Goal: Complete application form

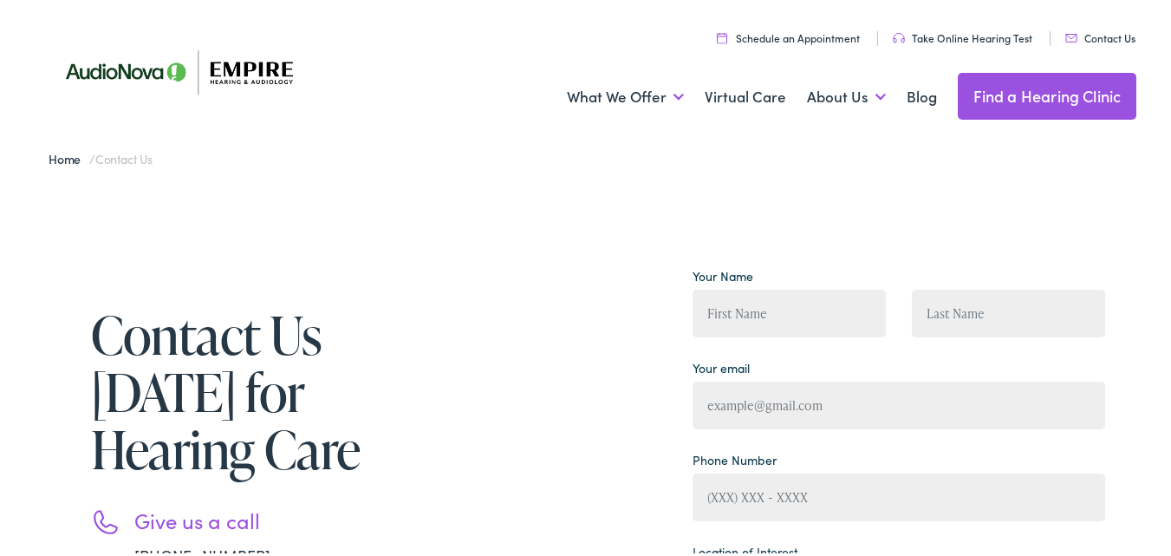
drag, startPoint x: 0, startPoint y: 290, endPoint x: 41, endPoint y: 300, distance: 41.8
click at [834, 340] on div "Your Name" at bounding box center [789, 305] width 219 height 92
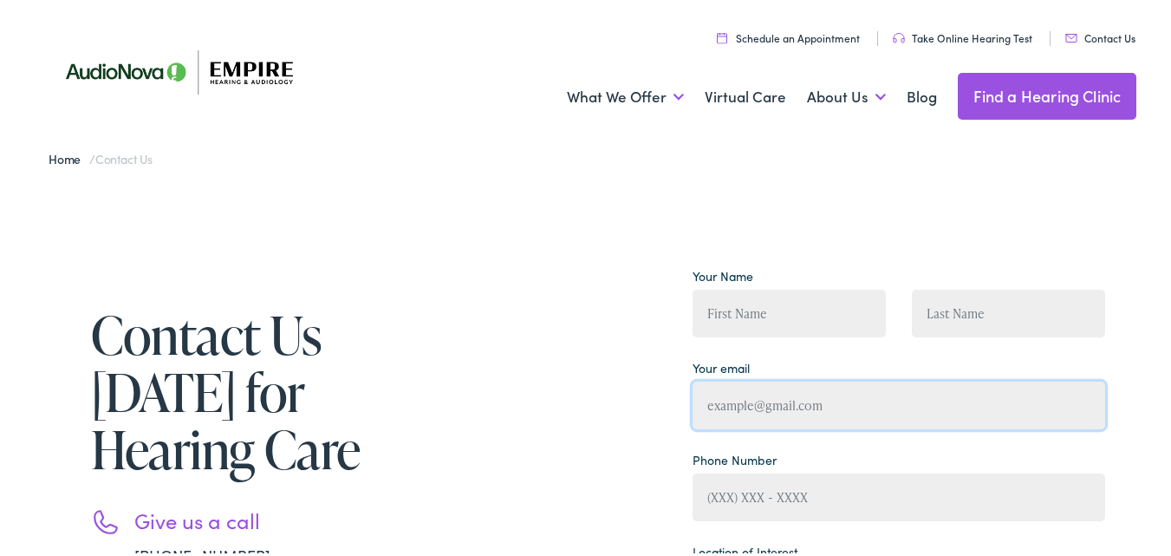
click at [783, 417] on input "Contact form" at bounding box center [899, 402] width 413 height 48
type input "[EMAIL_ADDRESS][DOMAIN_NAME]"
type input "[PERSON_NAME]"
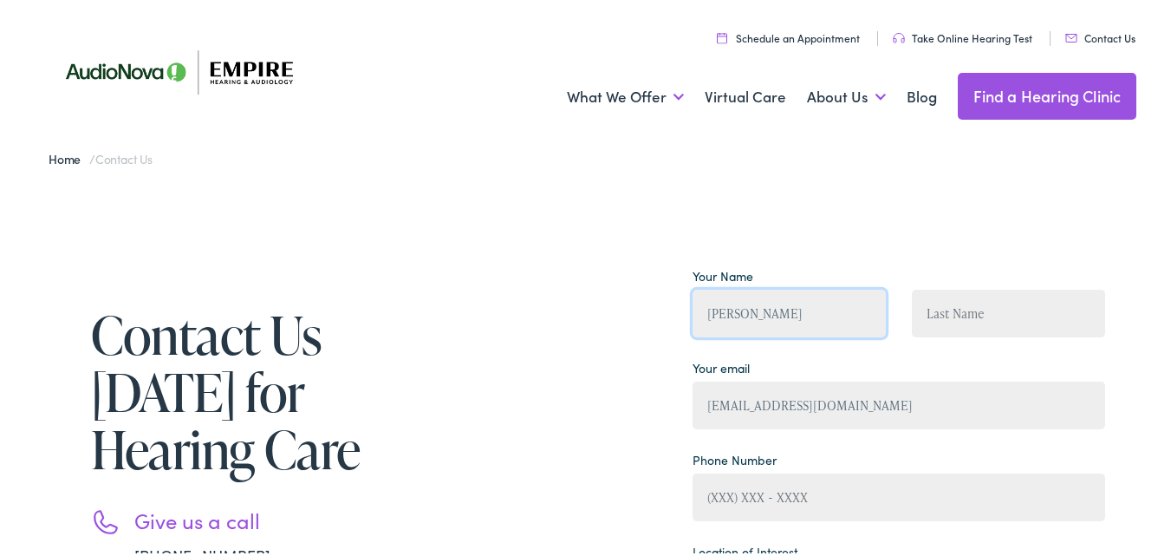
type input "[PERSON_NAME]"
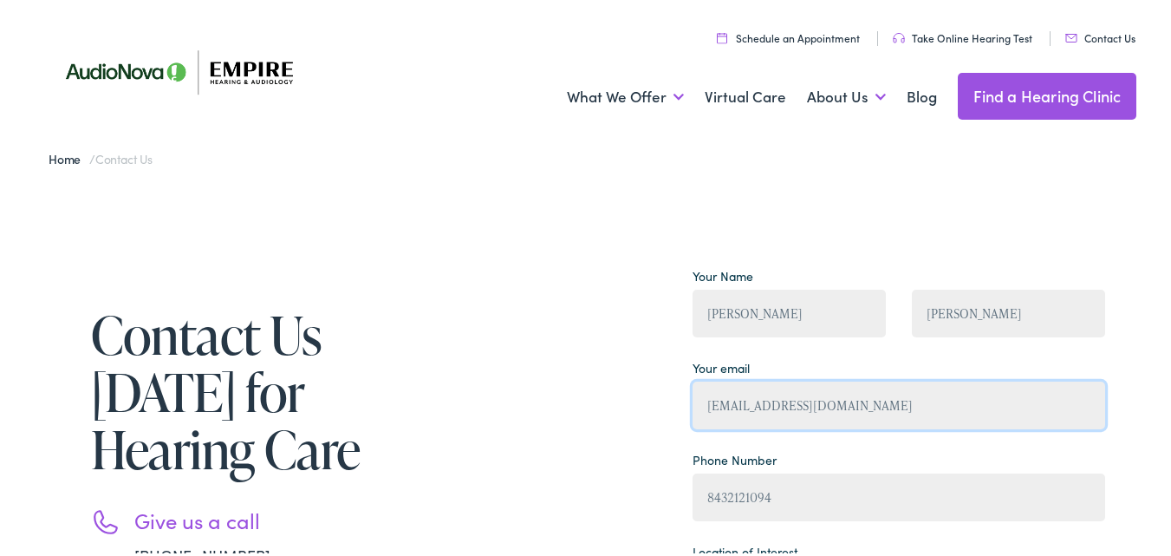
type input "[PHONE_NUMBER]"
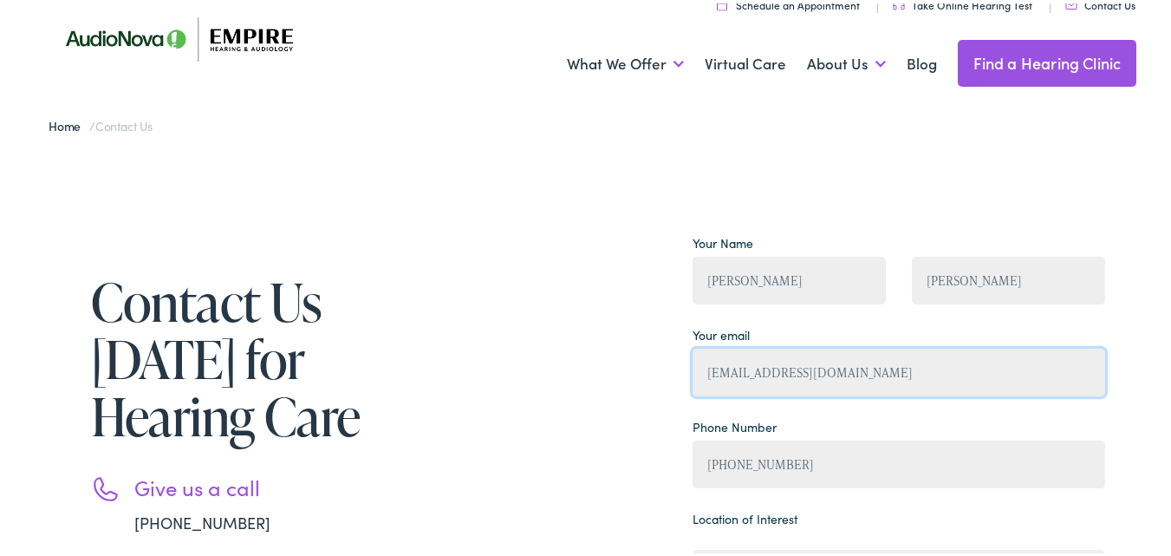
scroll to position [347, 0]
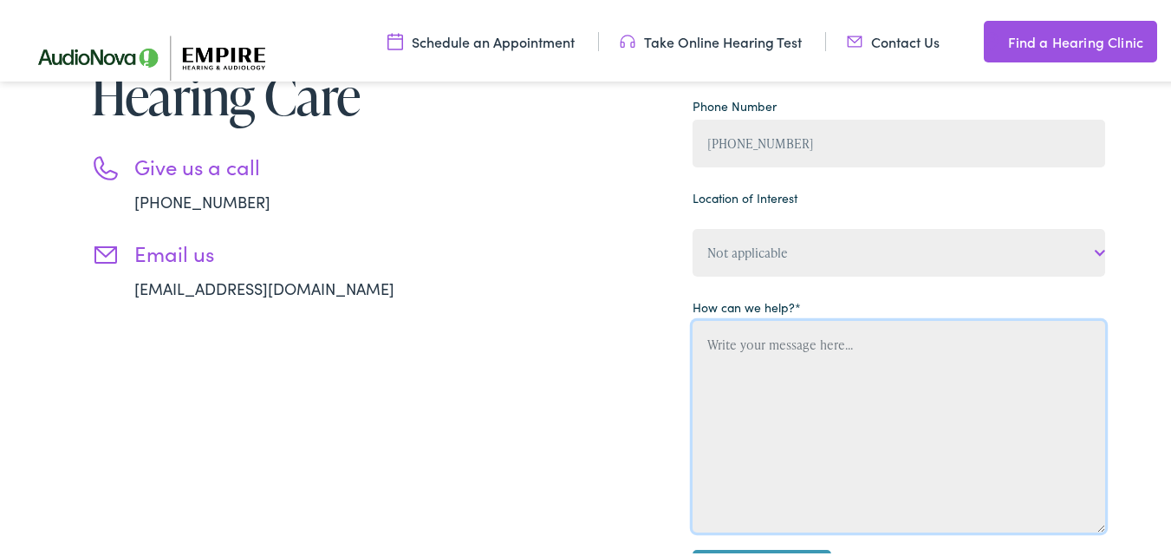
click at [824, 420] on textarea "Contact form" at bounding box center [899, 423] width 413 height 212
paste textarea "Loremi DOL si ame consect adipiscin elitsed (doei’te inci ut lab etdo!) Magn al…"
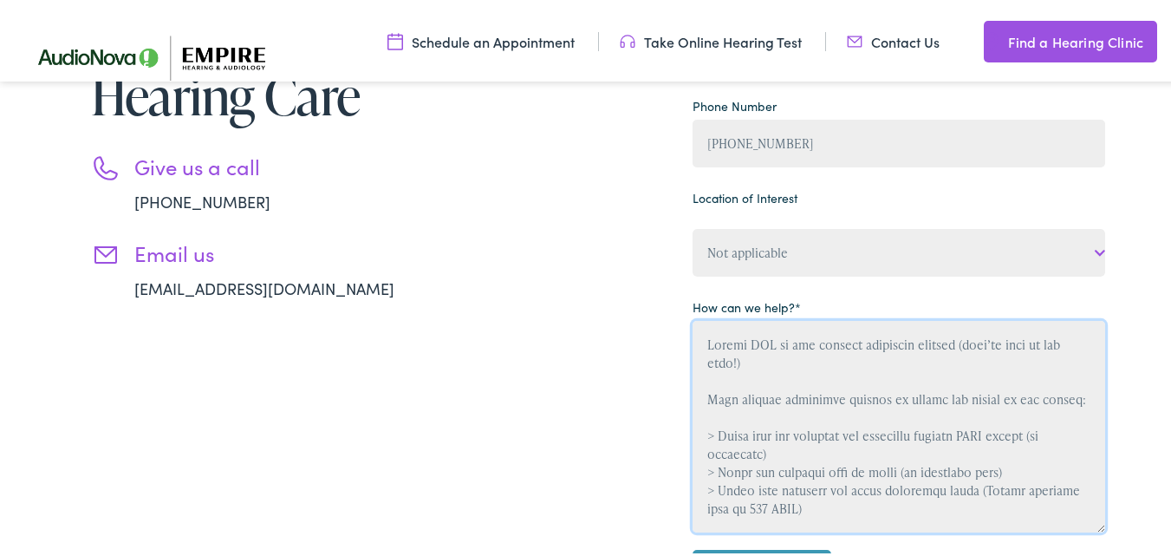
scroll to position [495, 0]
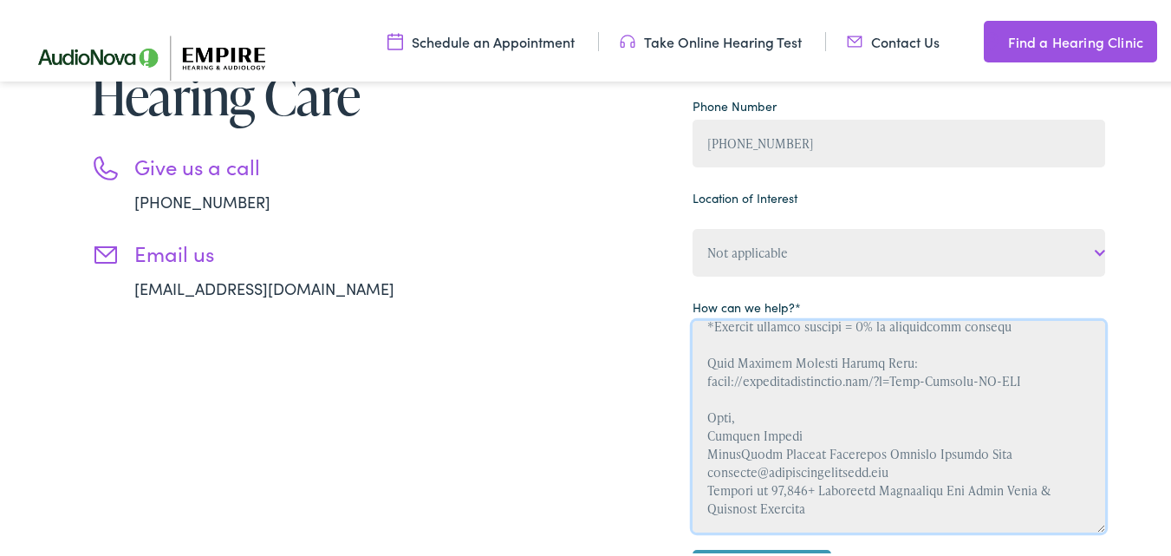
type textarea "Loremi DOL si ame consect adipiscin elitsed (doei’te inci ut lab etdo!) Magn al…"
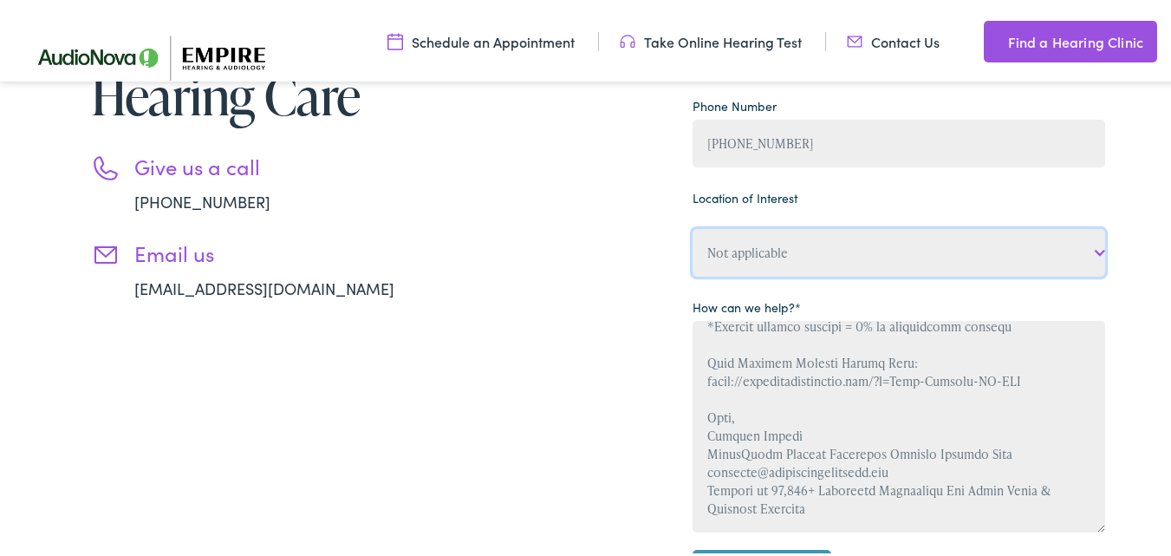
click at [765, 264] on select "Not applicable Empire Hearing & [MEDICAL_DATA], [GEOGRAPHIC_DATA] Empire Hearin…" at bounding box center [899, 249] width 413 height 48
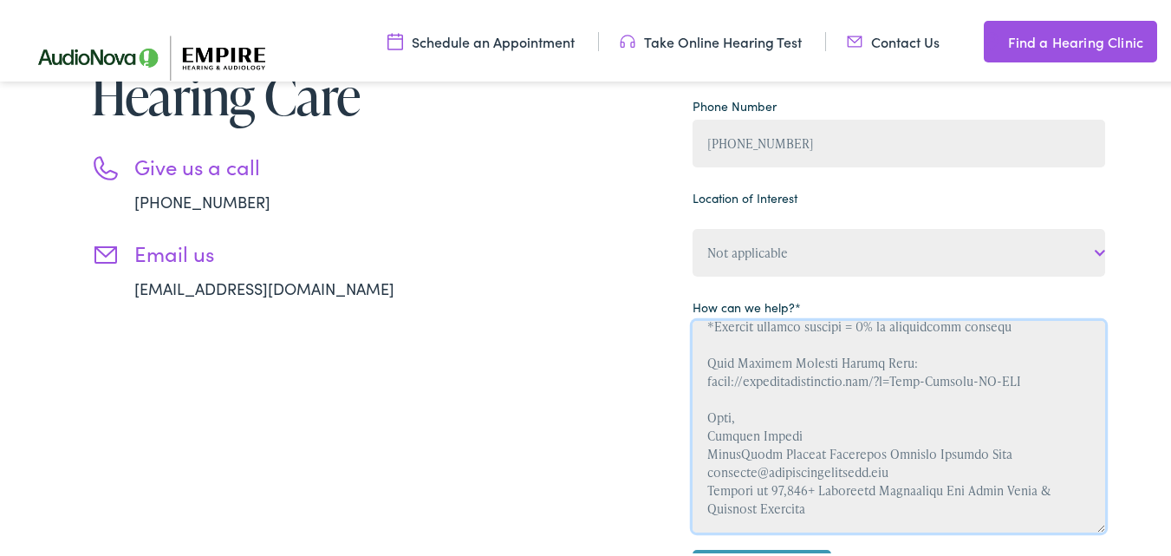
click at [776, 328] on textarea "Contact form" at bounding box center [899, 423] width 413 height 212
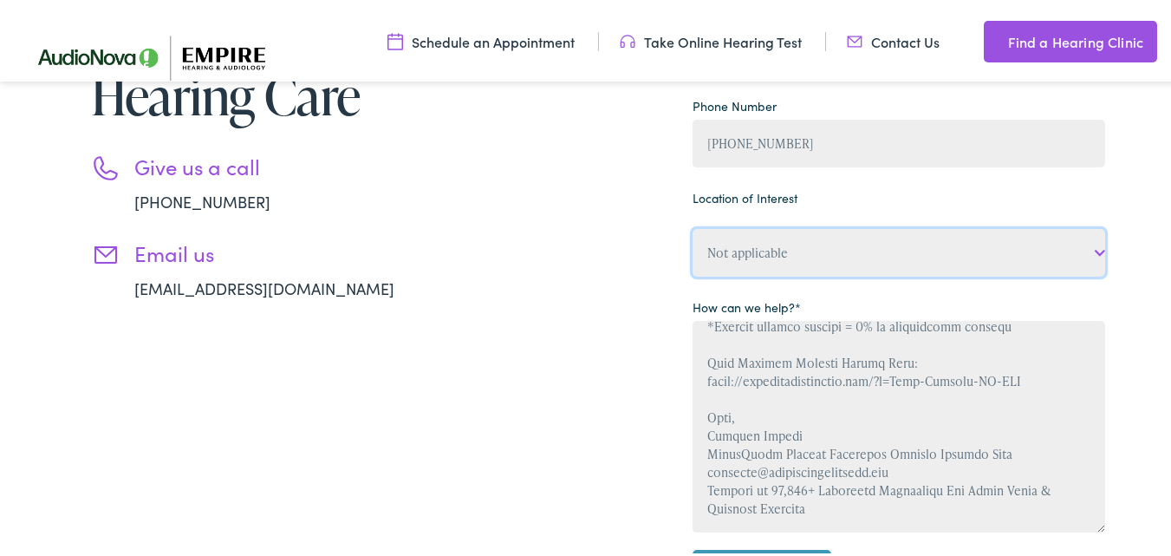
drag, startPoint x: 774, startPoint y: 265, endPoint x: 773, endPoint y: 228, distance: 37.3
click at [772, 260] on select "Not applicable Empire Hearing & [MEDICAL_DATA], [GEOGRAPHIC_DATA] Empire Hearin…" at bounding box center [899, 249] width 413 height 48
select select "Empire Hearing & [MEDICAL_DATA], [GEOGRAPHIC_DATA]"
click at [693, 225] on select "Not applicable Empire Hearing & [MEDICAL_DATA], [GEOGRAPHIC_DATA] Empire Hearin…" at bounding box center [899, 249] width 413 height 48
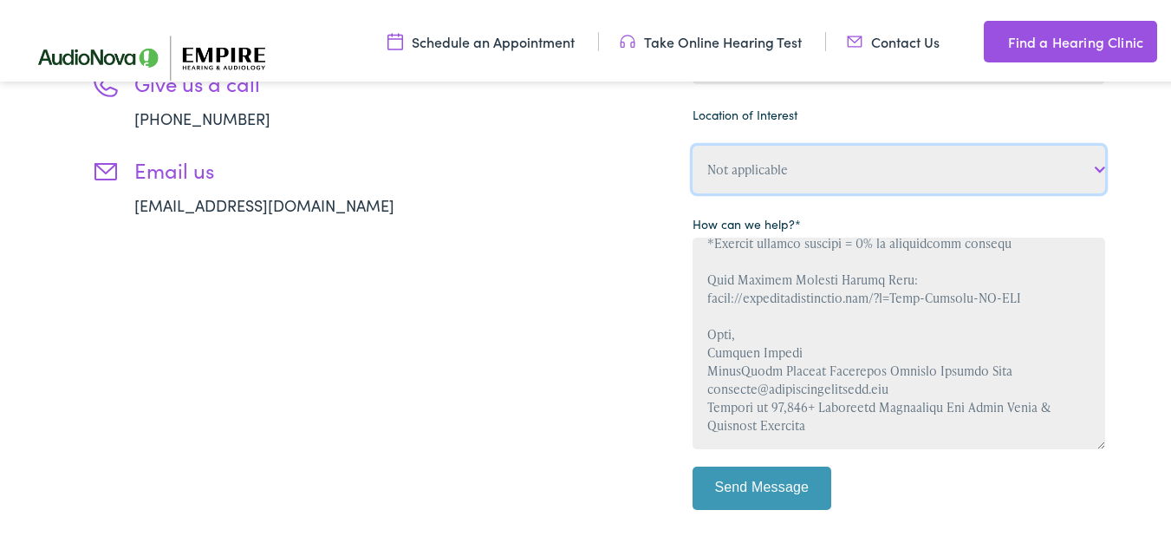
scroll to position [462, 0]
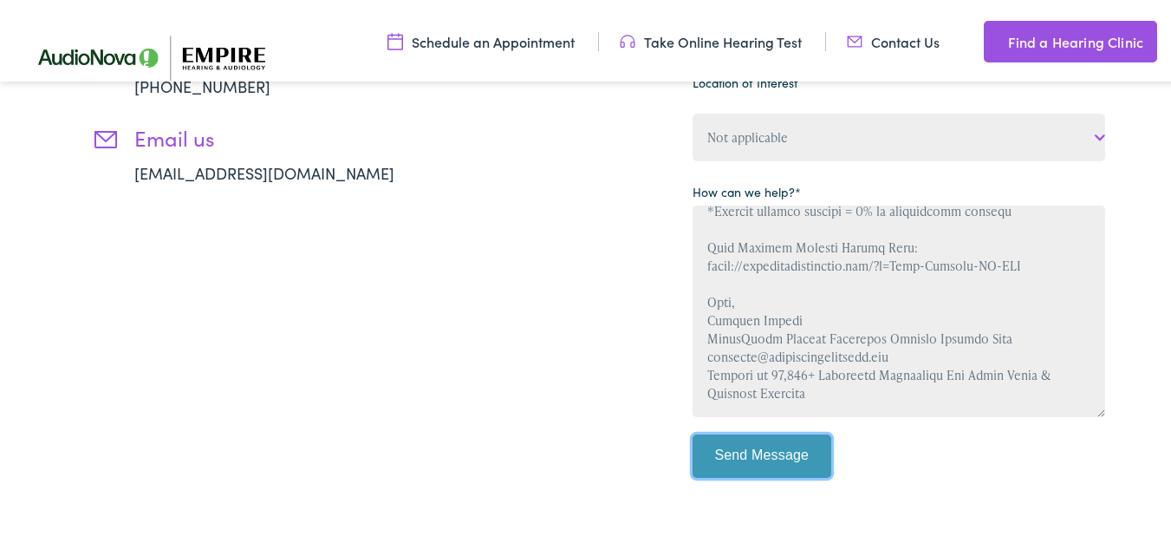
click at [809, 436] on input "Send Message" at bounding box center [762, 452] width 139 height 43
